Goal: Information Seeking & Learning: Learn about a topic

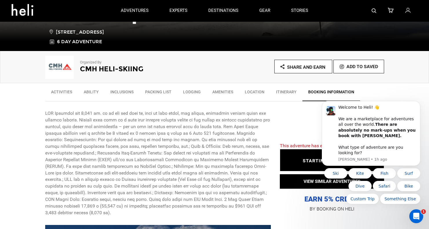
scroll to position [131, 0]
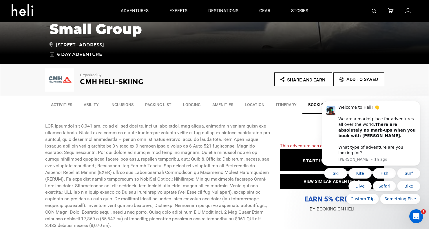
click at [190, 104] on link "Lodging" at bounding box center [191, 106] width 29 height 14
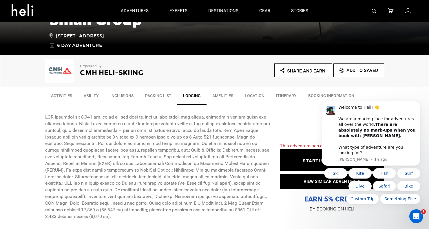
scroll to position [67, 0]
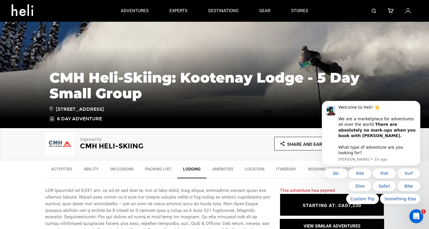
click at [255, 170] on link "Location" at bounding box center [254, 170] width 31 height 14
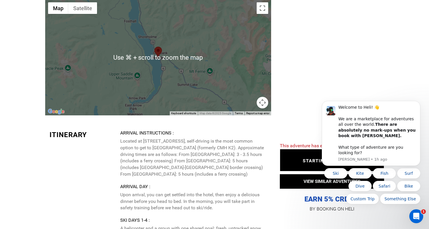
scroll to position [1014, 0]
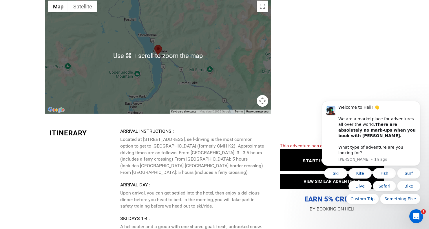
click at [230, 166] on p "Located at [STREET_ADDRESS], self-driving is the most common option to get to […" at bounding box center [193, 156] width 146 height 40
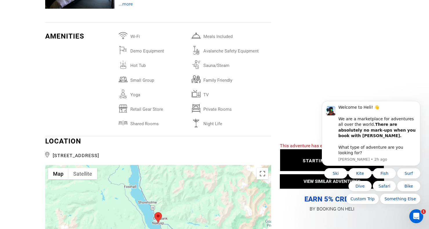
scroll to position [850, 0]
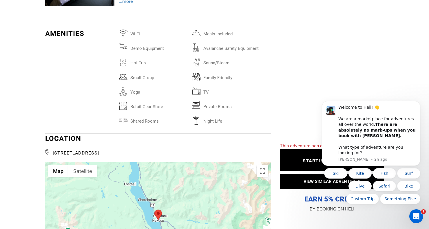
drag, startPoint x: 54, startPoint y: 152, endPoint x: 160, endPoint y: 151, distance: 106.0
click at [160, 151] on span "[STREET_ADDRESS]" at bounding box center [158, 152] width 226 height 9
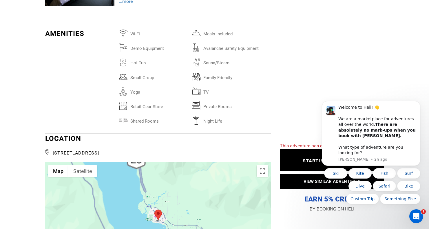
copy span "[STREET_ADDRESS]"
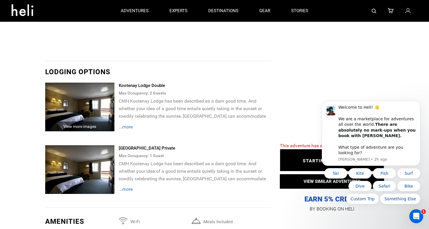
scroll to position [661, 0]
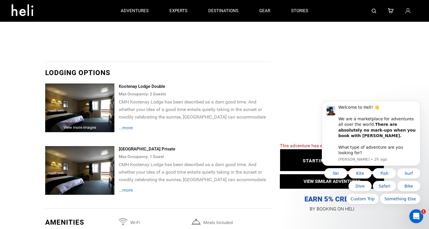
click at [130, 126] on span "...more" at bounding box center [126, 128] width 14 height 6
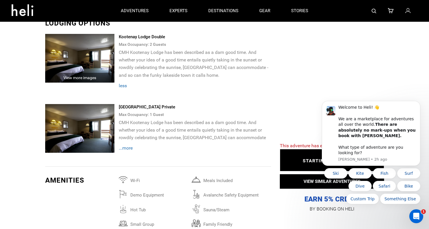
scroll to position [706, 0]
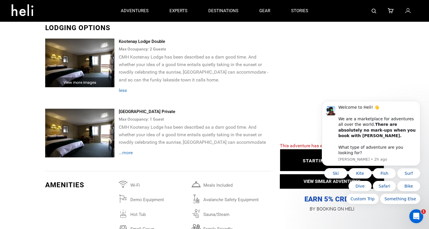
click at [127, 153] on span "...more" at bounding box center [126, 153] width 14 height 6
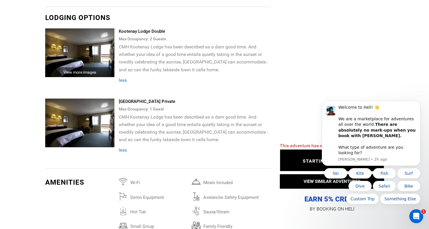
scroll to position [723, 0]
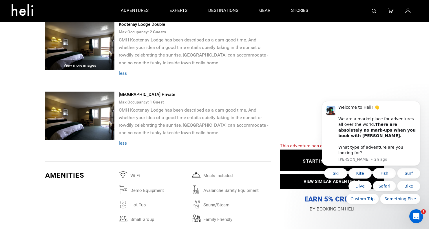
click at [87, 103] on img at bounding box center [80, 116] width 70 height 49
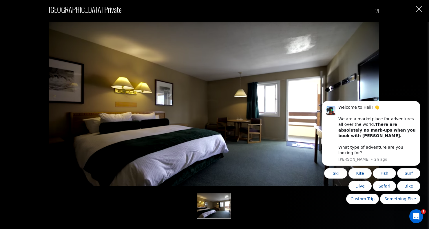
click at [420, 9] on img "Close" at bounding box center [419, 9] width 6 height 6
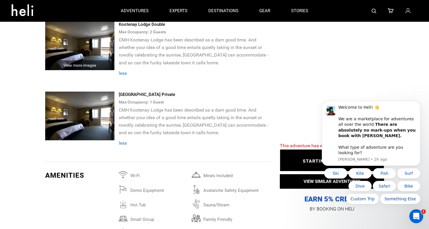
click at [87, 54] on img at bounding box center [80, 45] width 70 height 49
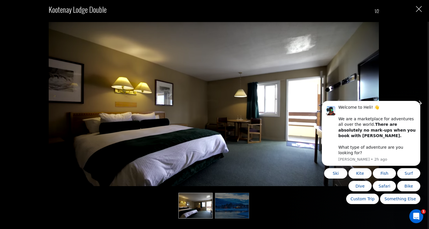
click at [234, 206] on img at bounding box center [232, 206] width 34 height 26
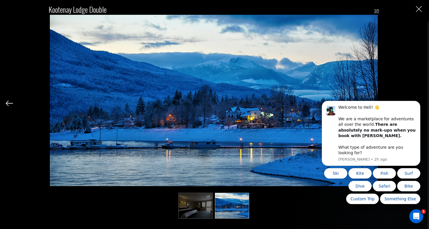
click at [418, 9] on img "Close" at bounding box center [419, 9] width 6 height 6
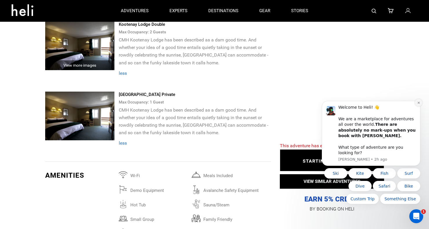
click at [419, 104] on icon "Dismiss notification" at bounding box center [418, 102] width 3 height 3
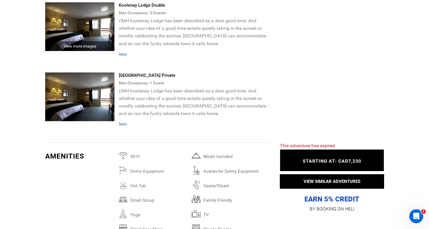
scroll to position [744, 0]
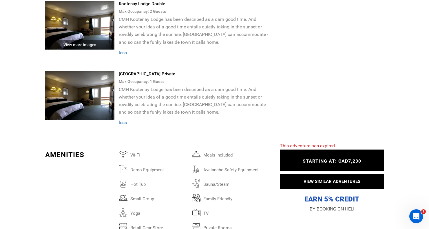
click at [337, 161] on span "STARTING AT: CAD7,230" at bounding box center [332, 161] width 59 height 6
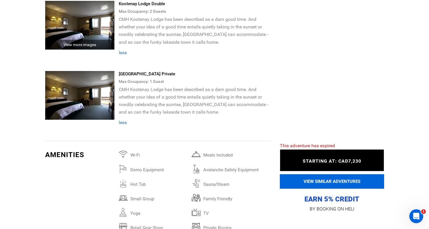
click at [323, 181] on button "VIEW SIMILAR ADVENTURES" at bounding box center [332, 181] width 104 height 14
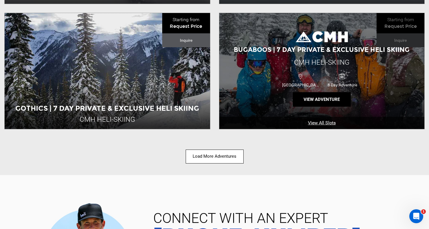
scroll to position [835, 0]
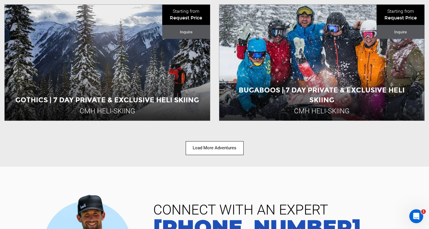
click at [232, 146] on button "Load More Adventures" at bounding box center [215, 148] width 58 height 14
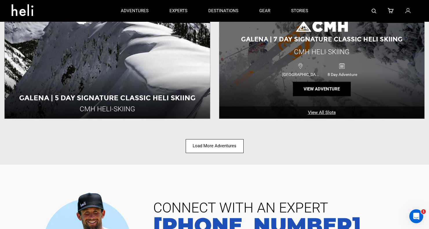
scroll to position [1581, 0]
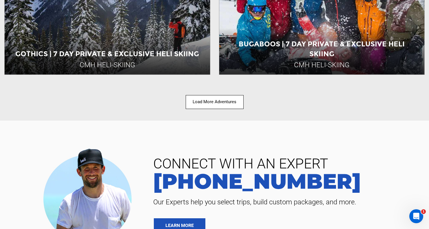
scroll to position [885, 0]
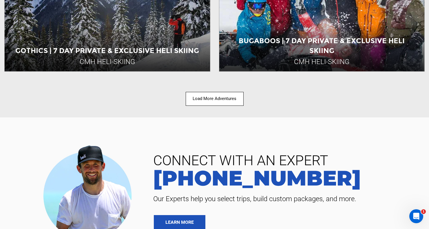
click at [212, 100] on button "Load More Adventures" at bounding box center [215, 99] width 58 height 14
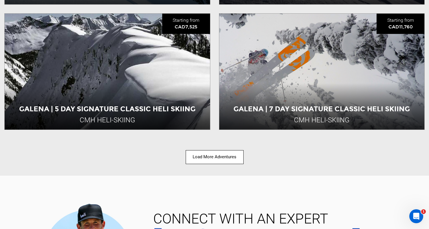
scroll to position [1577, 0]
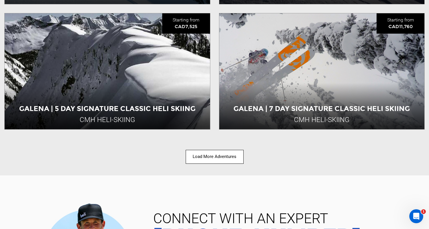
click at [206, 159] on button "Load More Adventures" at bounding box center [215, 157] width 58 height 14
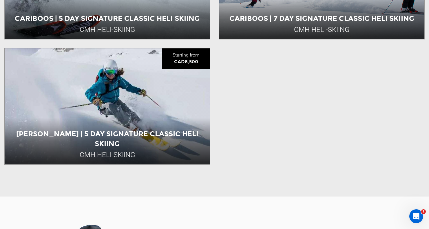
scroll to position [1794, 0]
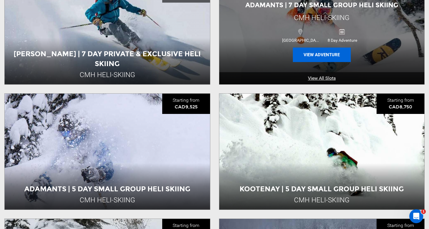
scroll to position [1007, 0]
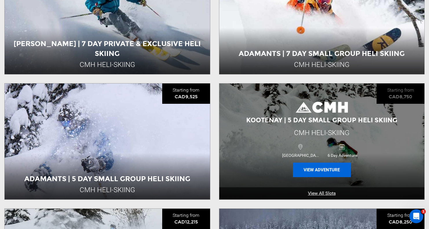
click at [321, 168] on button "View Adventure" at bounding box center [322, 169] width 58 height 14
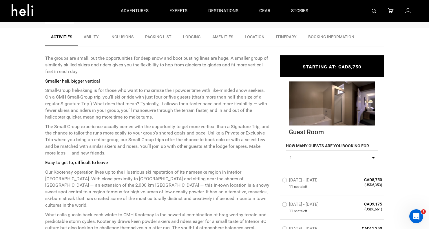
scroll to position [191, 0]
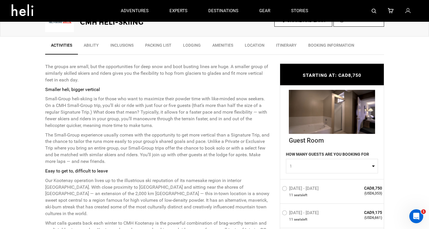
click at [194, 45] on link "Lodging" at bounding box center [191, 46] width 29 height 14
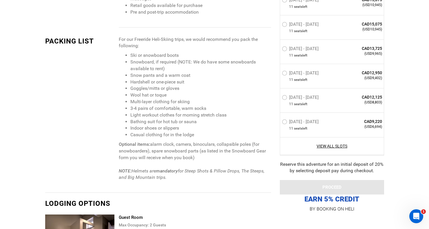
scroll to position [1223, 0]
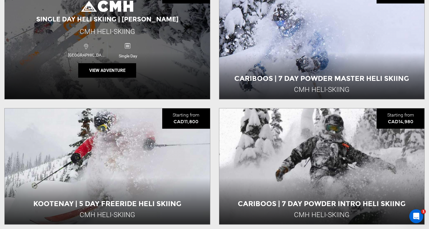
scroll to position [233, 0]
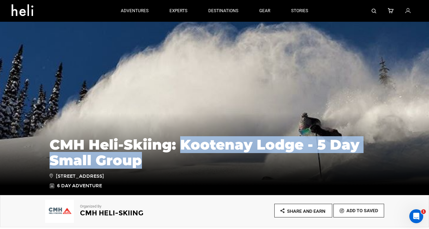
drag, startPoint x: 179, startPoint y: 140, endPoint x: 154, endPoint y: 161, distance: 32.9
click at [154, 161] on h1 "CMH Heli-Skiing: Kootenay Lodge - 5 Day Small Group" at bounding box center [215, 152] width 330 height 31
copy h1 "Kootenay Lodge - 5 Day Small Group"
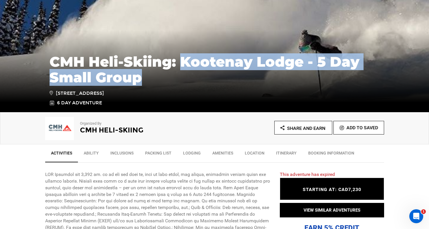
scroll to position [94, 0]
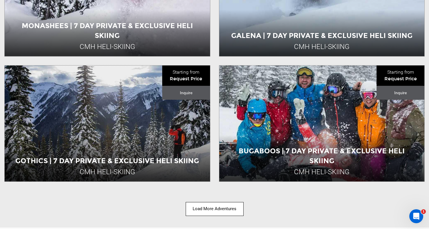
scroll to position [782, 0]
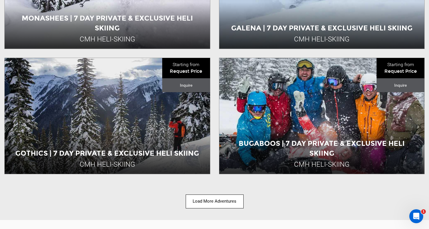
click at [228, 198] on button "Load More Adventures" at bounding box center [215, 201] width 58 height 14
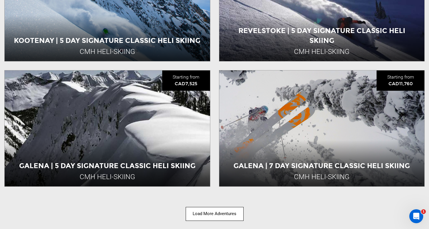
scroll to position [1525, 0]
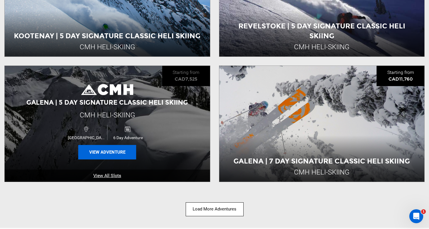
click at [122, 152] on button "View Adventure" at bounding box center [107, 152] width 58 height 14
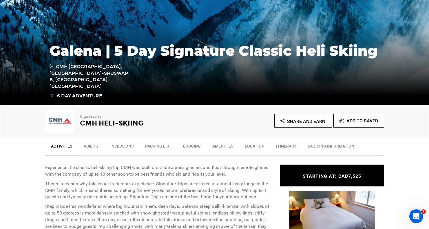
scroll to position [93, 0]
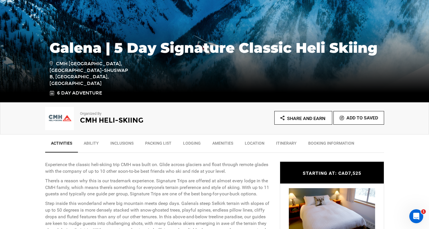
click at [191, 145] on link "Lodging" at bounding box center [191, 144] width 29 height 14
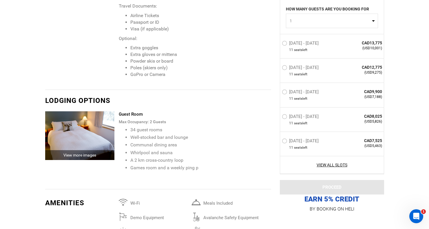
scroll to position [1315, 0]
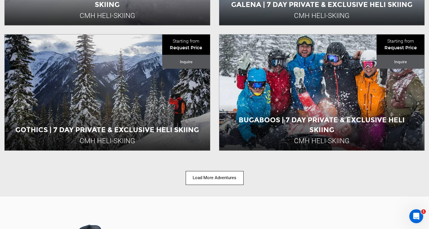
scroll to position [810, 0]
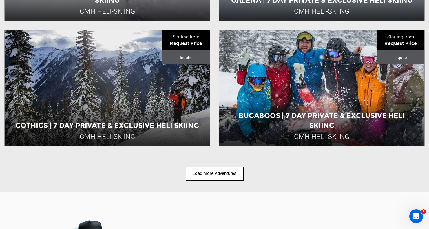
click at [231, 173] on button "Load More Adventures" at bounding box center [215, 174] width 58 height 14
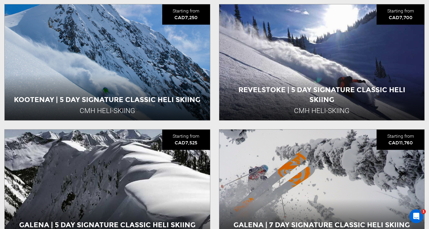
scroll to position [1462, 0]
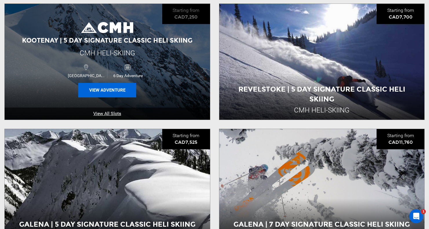
click at [124, 90] on button "View Adventure" at bounding box center [107, 90] width 58 height 14
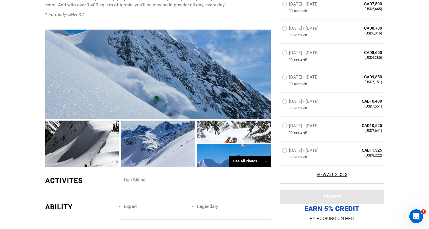
scroll to position [400, 0]
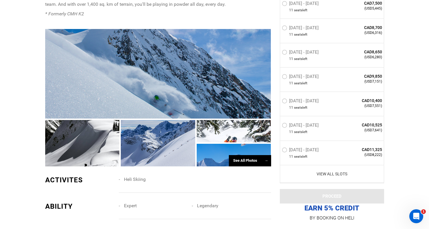
click at [335, 173] on link "View All Slots" at bounding box center [332, 174] width 101 height 6
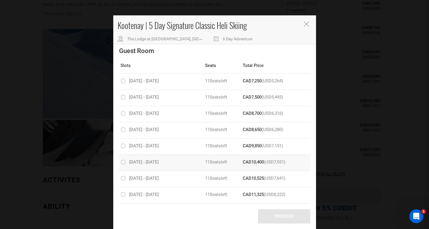
scroll to position [0, 0]
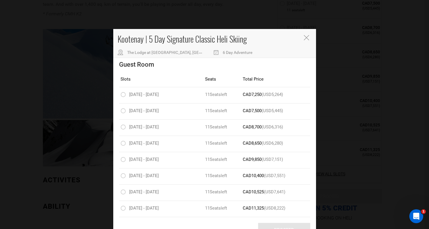
click at [304, 37] on icon "Close" at bounding box center [306, 37] width 5 height 5
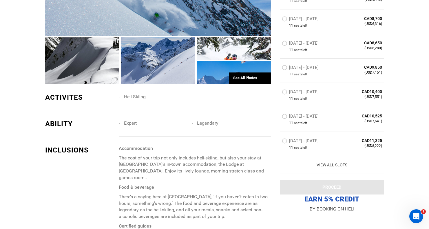
scroll to position [483, 0]
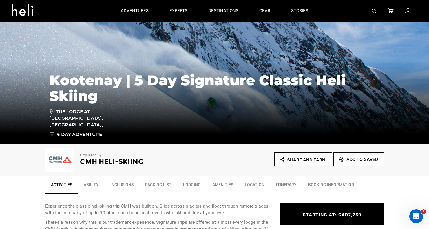
scroll to position [52, 0]
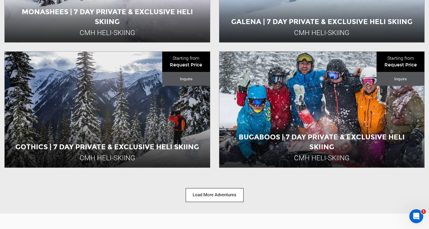
scroll to position [792, 0]
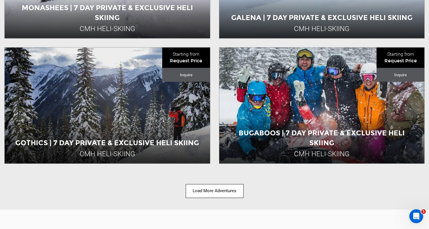
click at [204, 188] on button "Load More Adventures" at bounding box center [215, 191] width 58 height 14
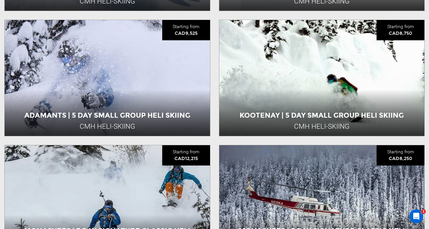
scroll to position [1071, 0]
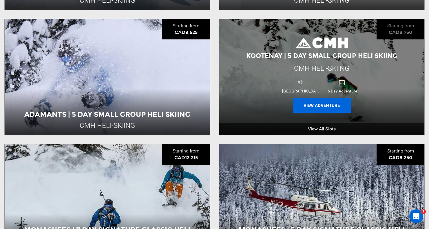
click at [323, 105] on button "View Adventure" at bounding box center [322, 105] width 58 height 14
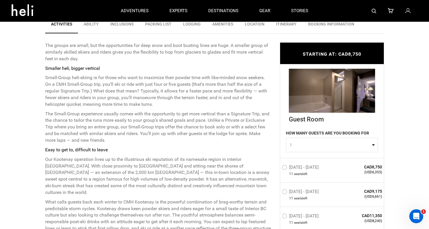
scroll to position [134, 0]
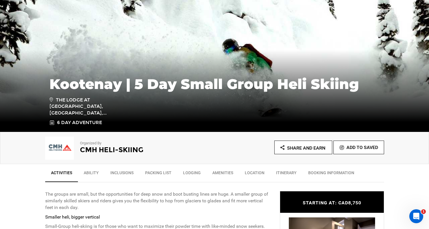
scroll to position [71, 0]
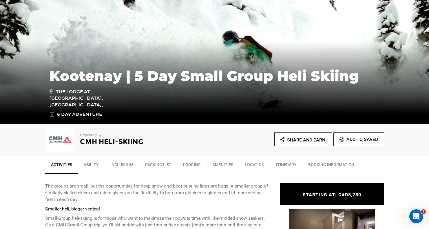
click at [191, 164] on link "Lodging" at bounding box center [191, 166] width 29 height 14
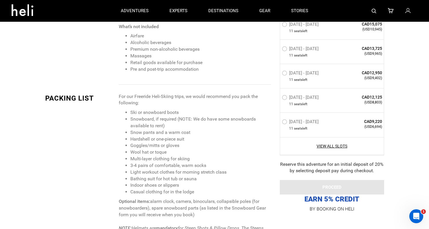
scroll to position [1002, 0]
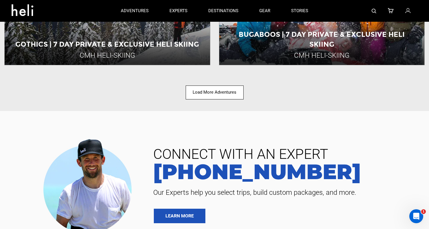
scroll to position [864, 0]
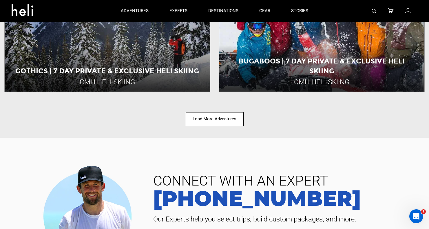
click at [201, 119] on button "Load More Adventures" at bounding box center [215, 119] width 58 height 14
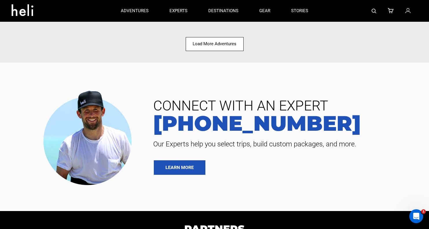
scroll to position [1670, 0]
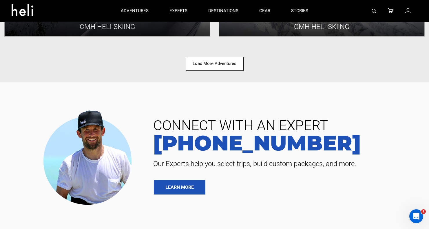
click at [220, 61] on button "Load More Adventures" at bounding box center [215, 64] width 58 height 14
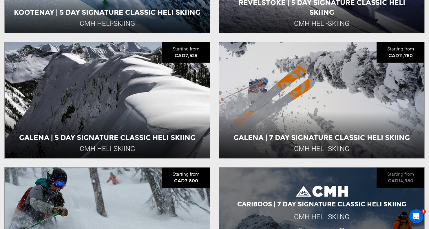
scroll to position [1549, 0]
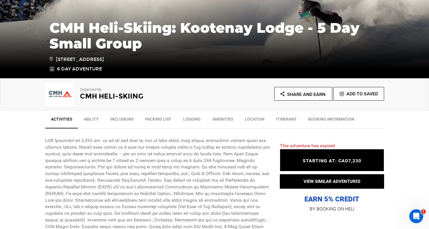
scroll to position [125, 0]
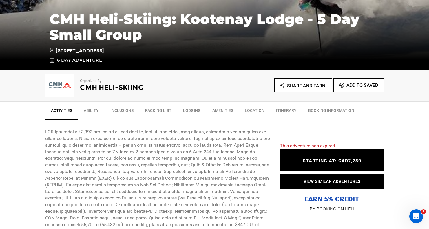
click at [191, 109] on link "Lodging" at bounding box center [191, 112] width 29 height 14
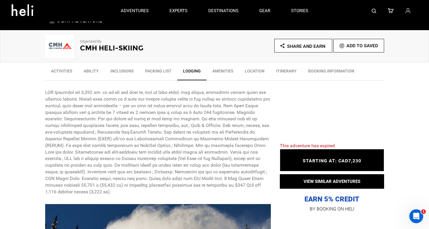
scroll to position [0, 0]
